Goal: Task Accomplishment & Management: Use online tool/utility

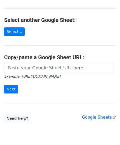
scroll to position [55, 0]
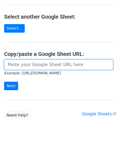
drag, startPoint x: 21, startPoint y: 65, endPoint x: 23, endPoint y: 62, distance: 3.7
click at [21, 65] on input "url" at bounding box center [58, 64] width 109 height 10
paste input "[URL][DOMAIN_NAME]"
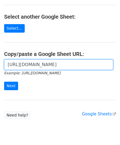
scroll to position [0, 122]
type input "[URL][DOMAIN_NAME]"
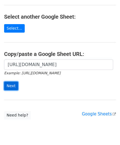
click at [10, 84] on input "Next" at bounding box center [11, 86] width 14 height 8
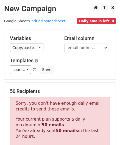
scroll to position [185, 0]
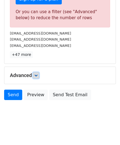
click at [38, 74] on icon at bounding box center [35, 75] width 3 height 3
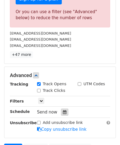
click at [63, 110] on icon at bounding box center [65, 112] width 4 height 4
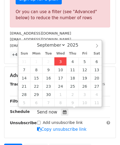
type input "2025-09-03 12:00"
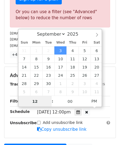
scroll to position [0, 0]
paste input "6"
type input "6"
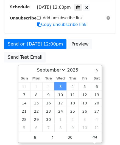
type input "2025-09-03 18:00"
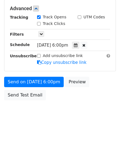
scroll to position [251, 0]
